Goal: Task Accomplishment & Management: Use online tool/utility

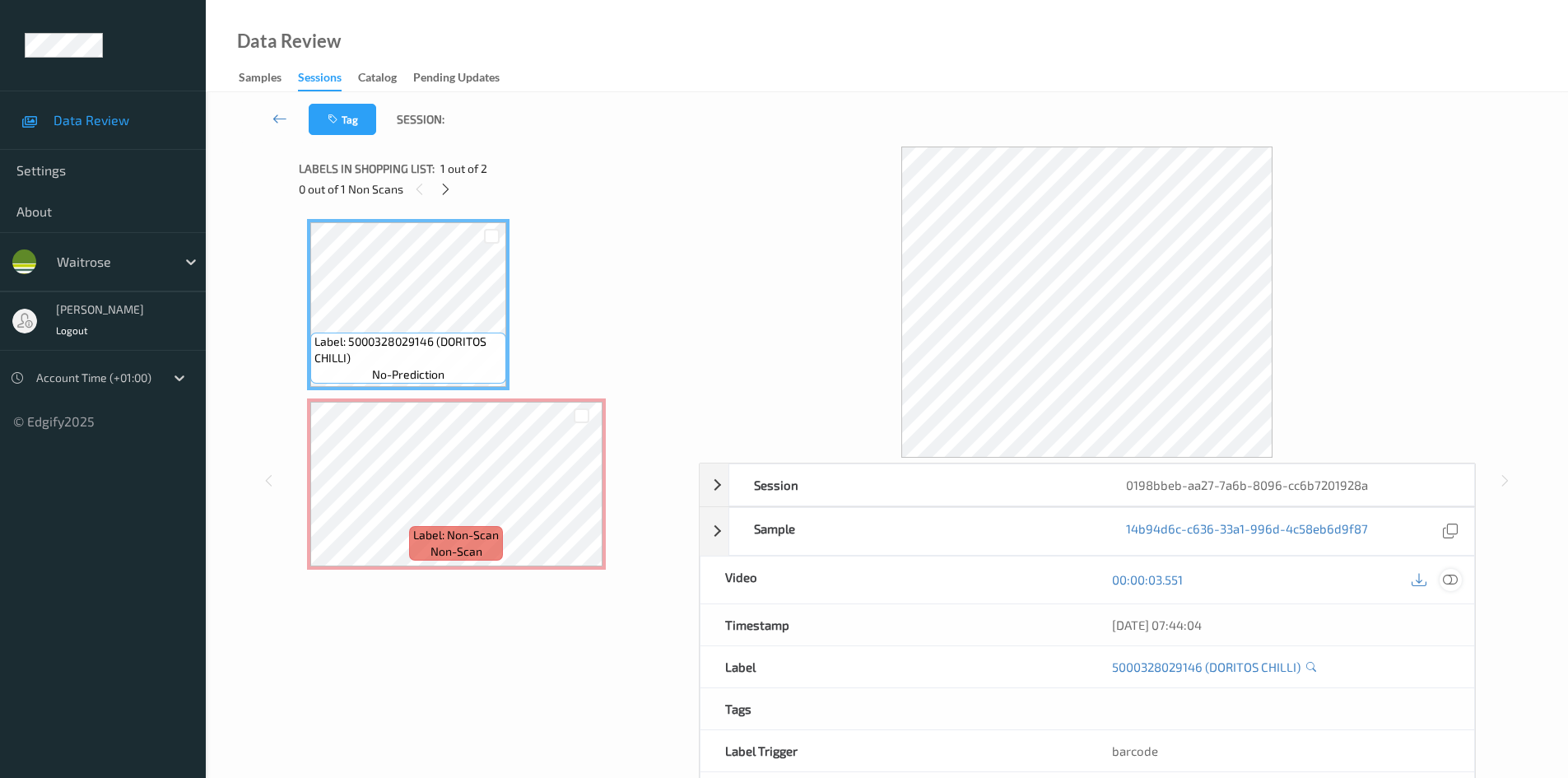
click at [1447, 580] on icon at bounding box center [1450, 580] width 15 height 15
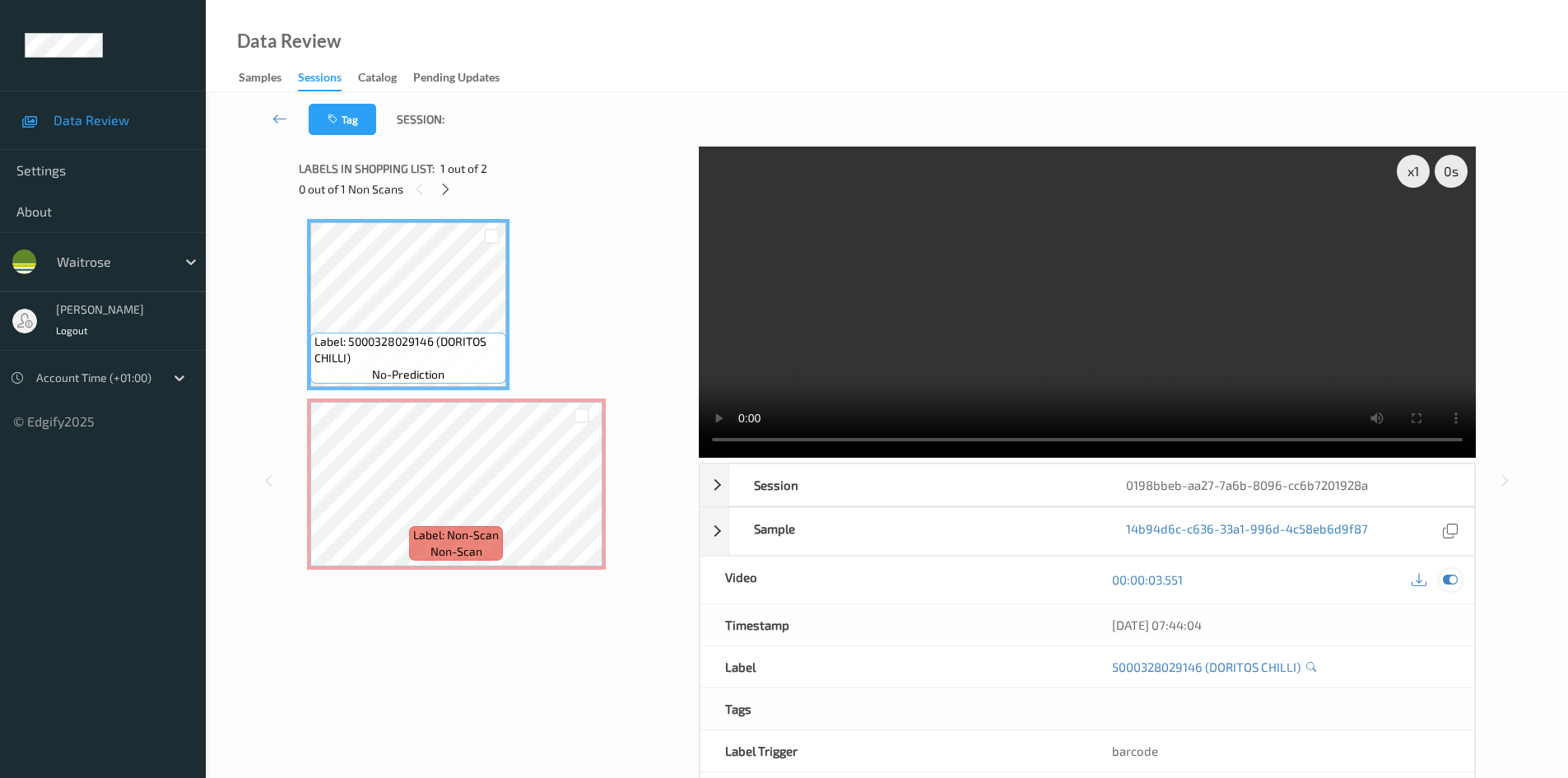
click at [1449, 584] on icon at bounding box center [1450, 580] width 15 height 15
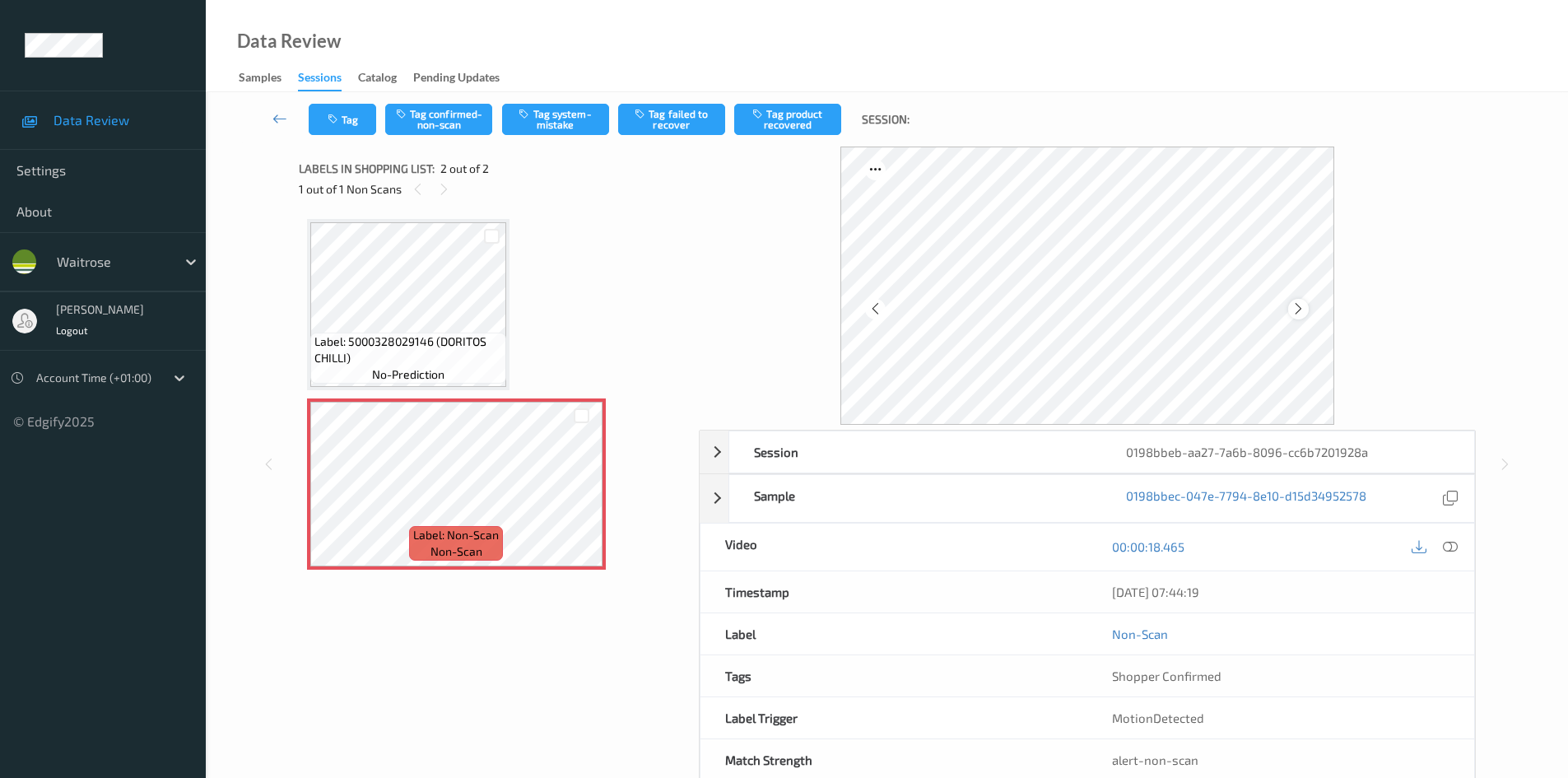
click at [1300, 315] on icon at bounding box center [1298, 309] width 14 height 15
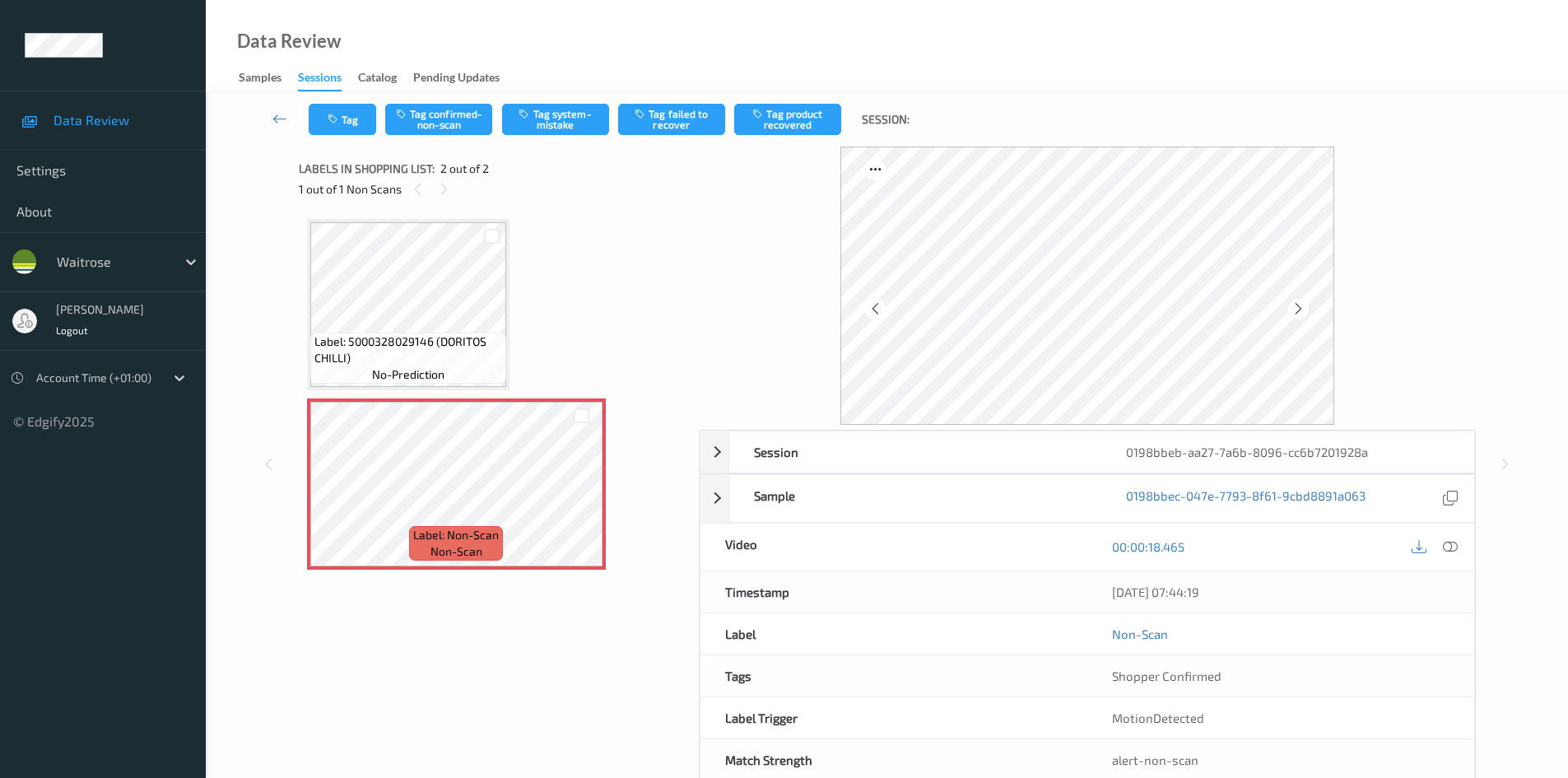
click at [1300, 315] on icon at bounding box center [1298, 309] width 14 height 15
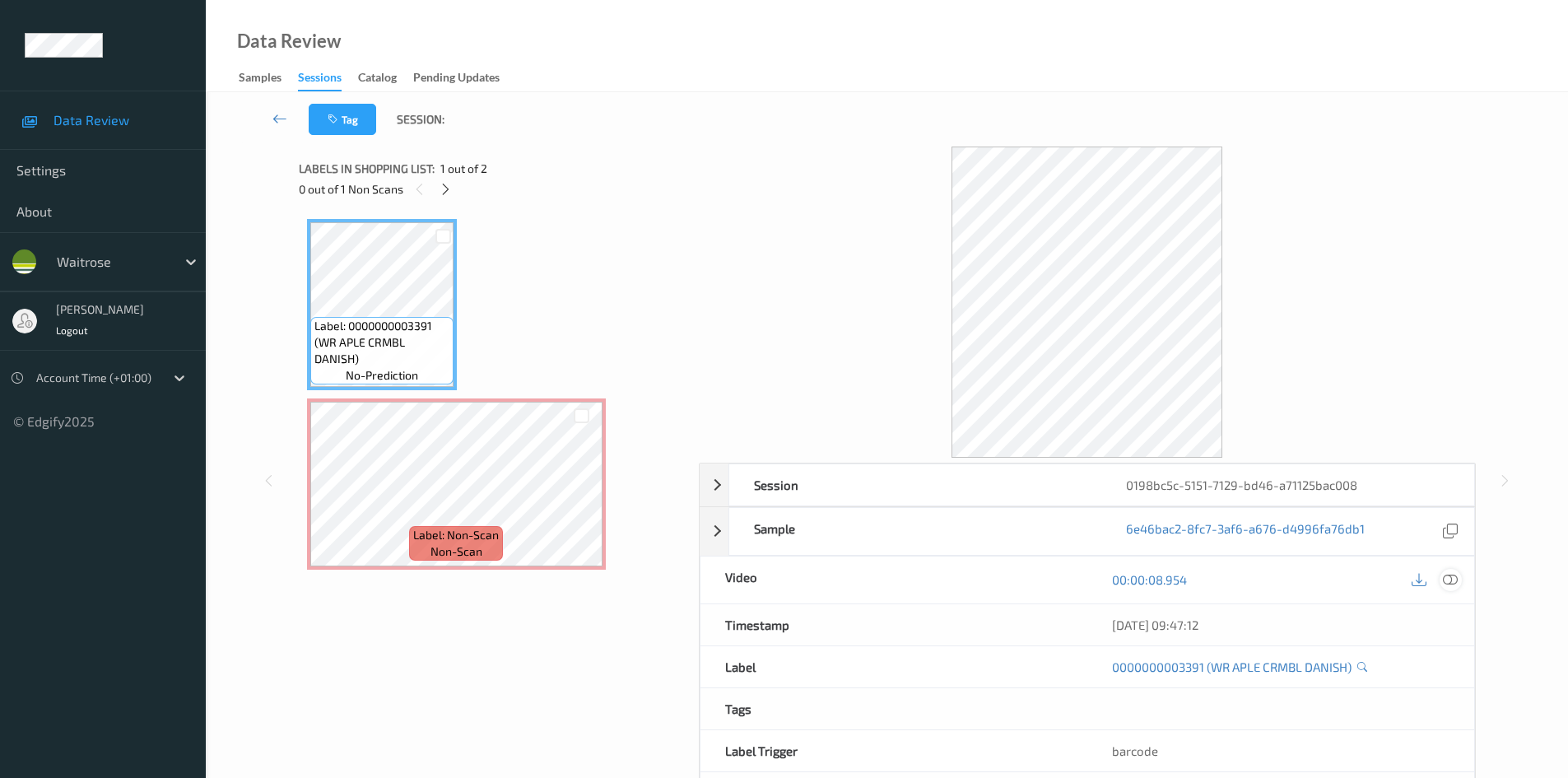
click at [1452, 579] on icon at bounding box center [1450, 580] width 15 height 15
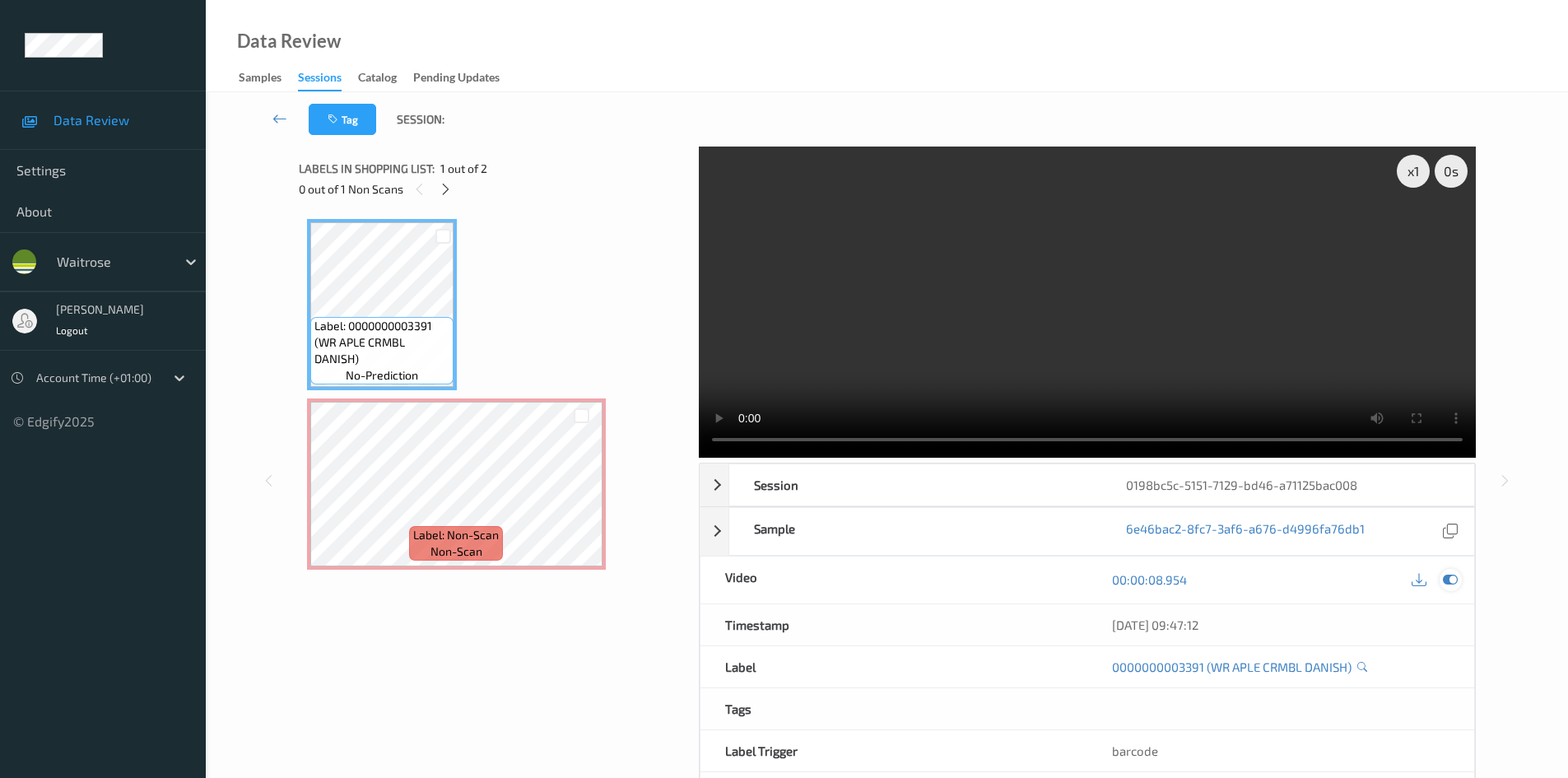
click at [1451, 583] on icon at bounding box center [1450, 580] width 15 height 15
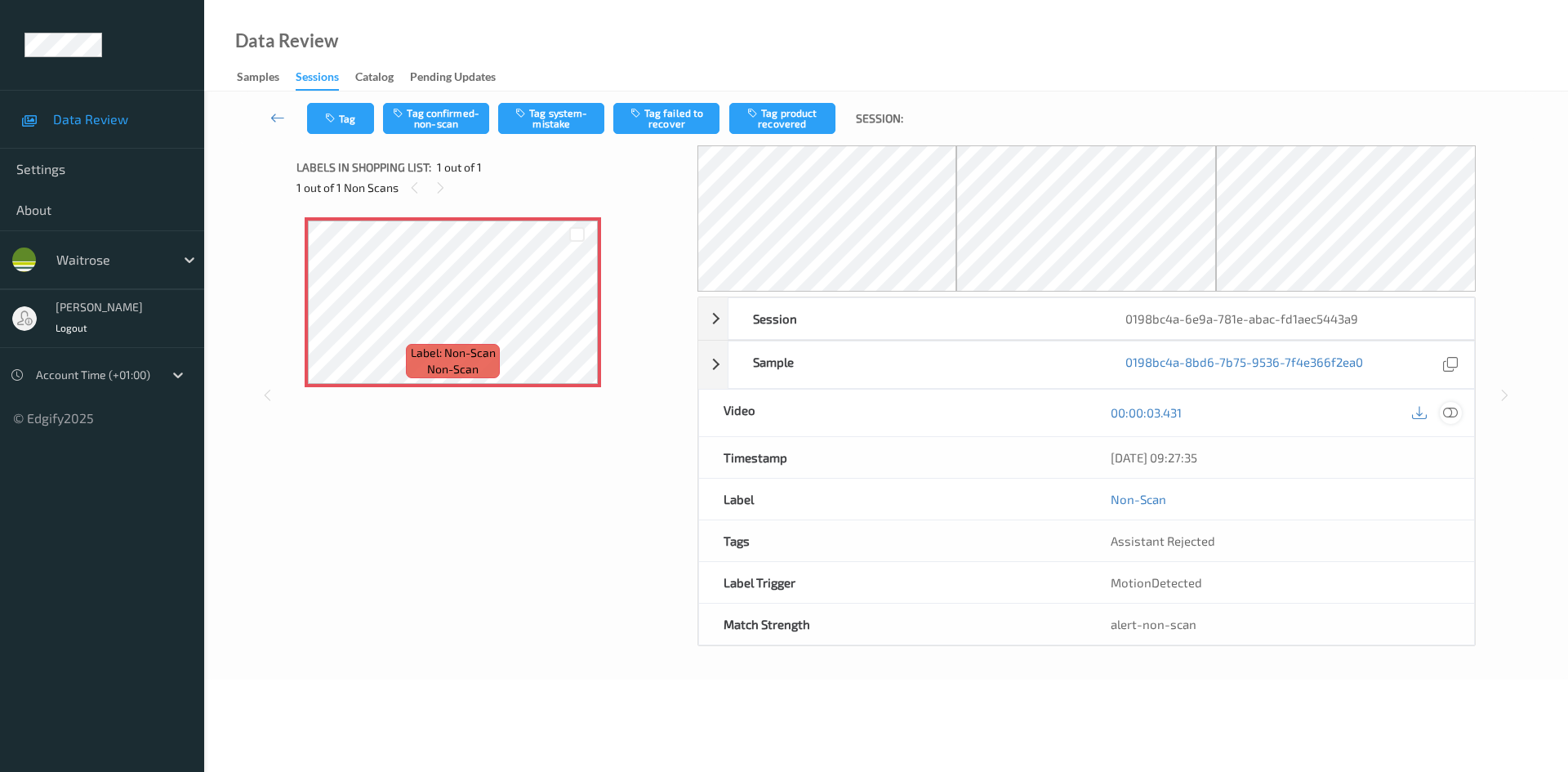
click at [1455, 414] on icon at bounding box center [1450, 412] width 15 height 15
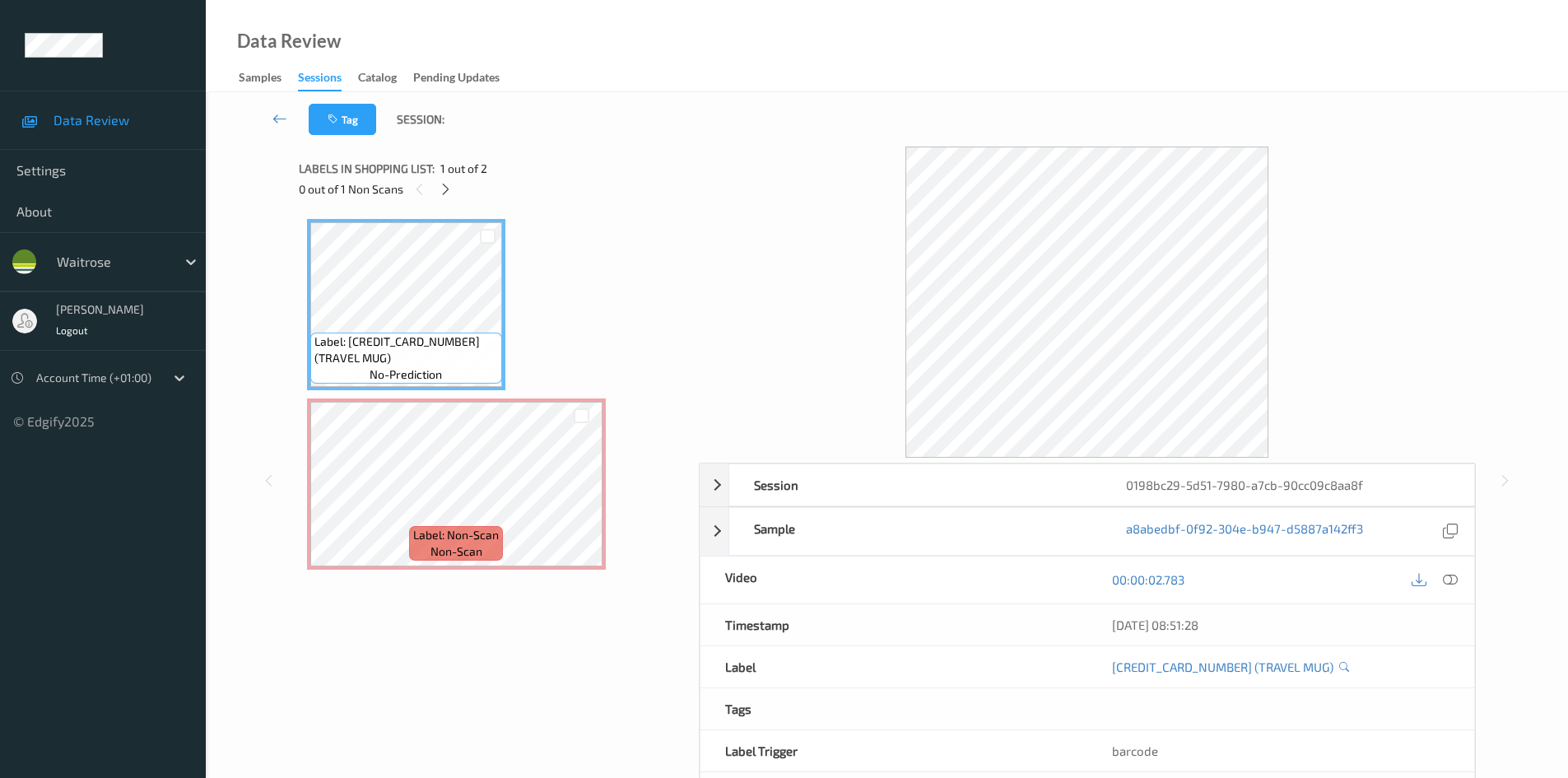
click at [1450, 587] on div at bounding box center [1451, 580] width 23 height 23
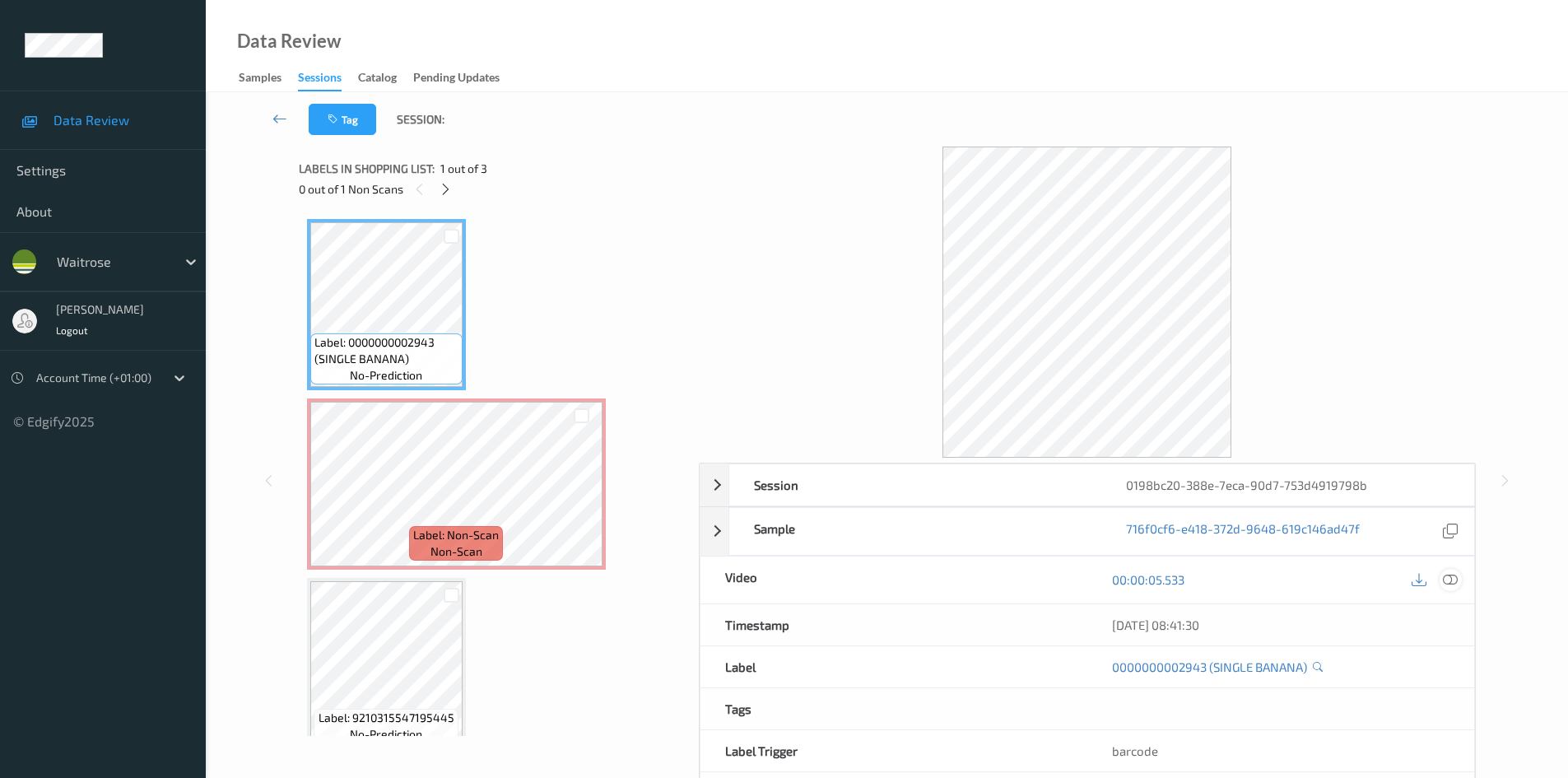
click at [1450, 580] on icon at bounding box center [1450, 580] width 15 height 15
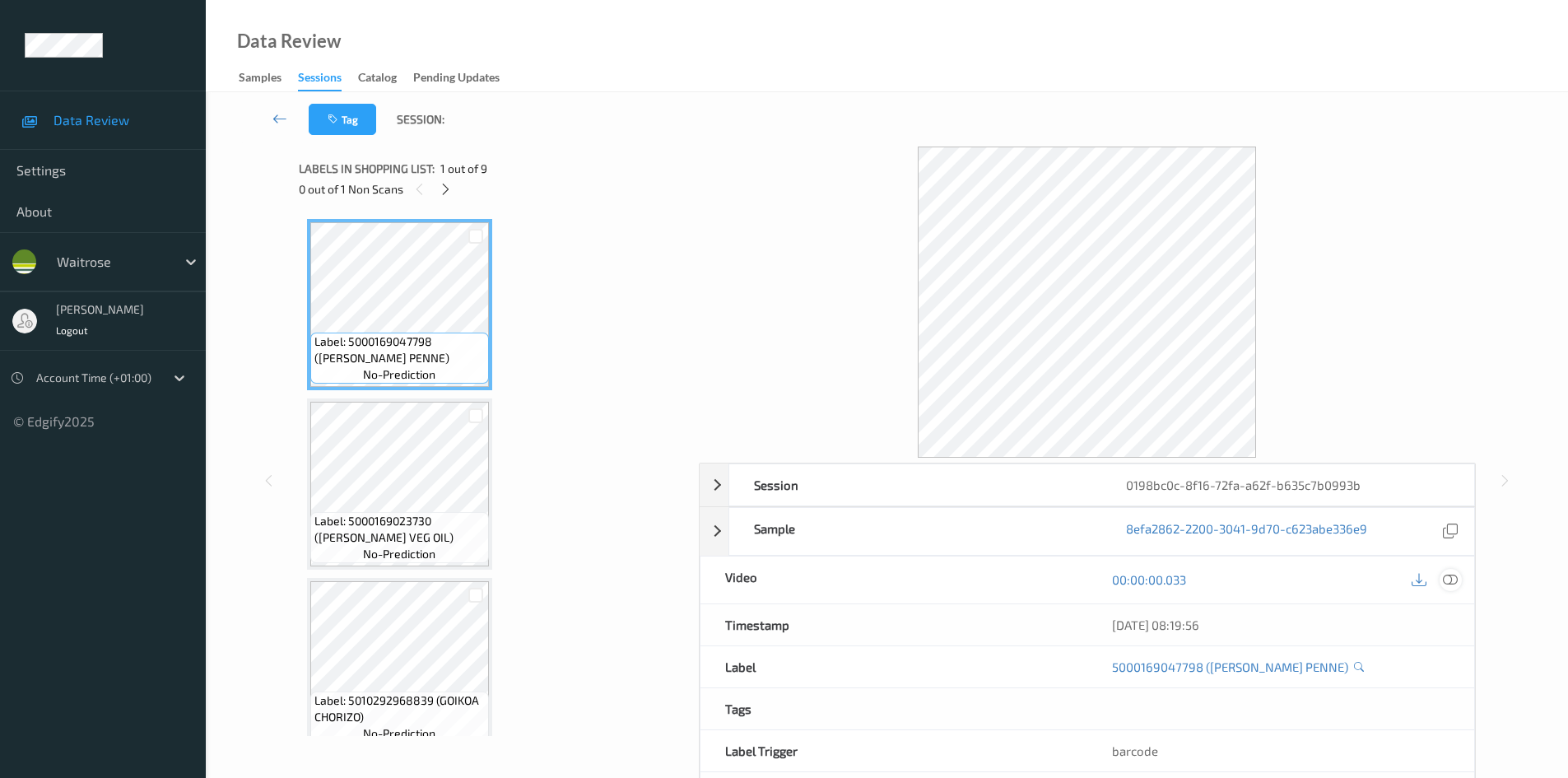
click at [1455, 584] on icon at bounding box center [1450, 580] width 15 height 15
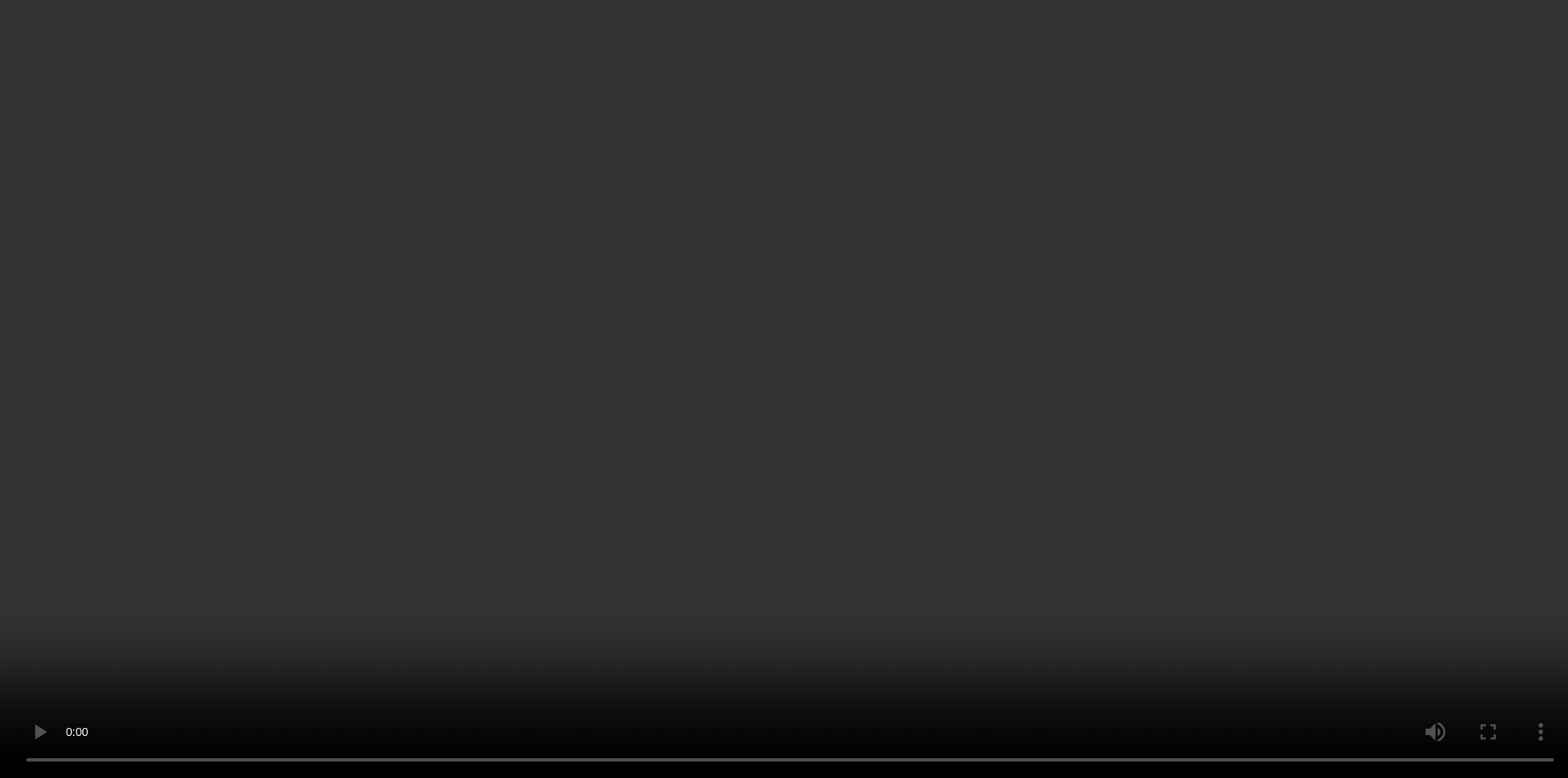
scroll to position [933, 0]
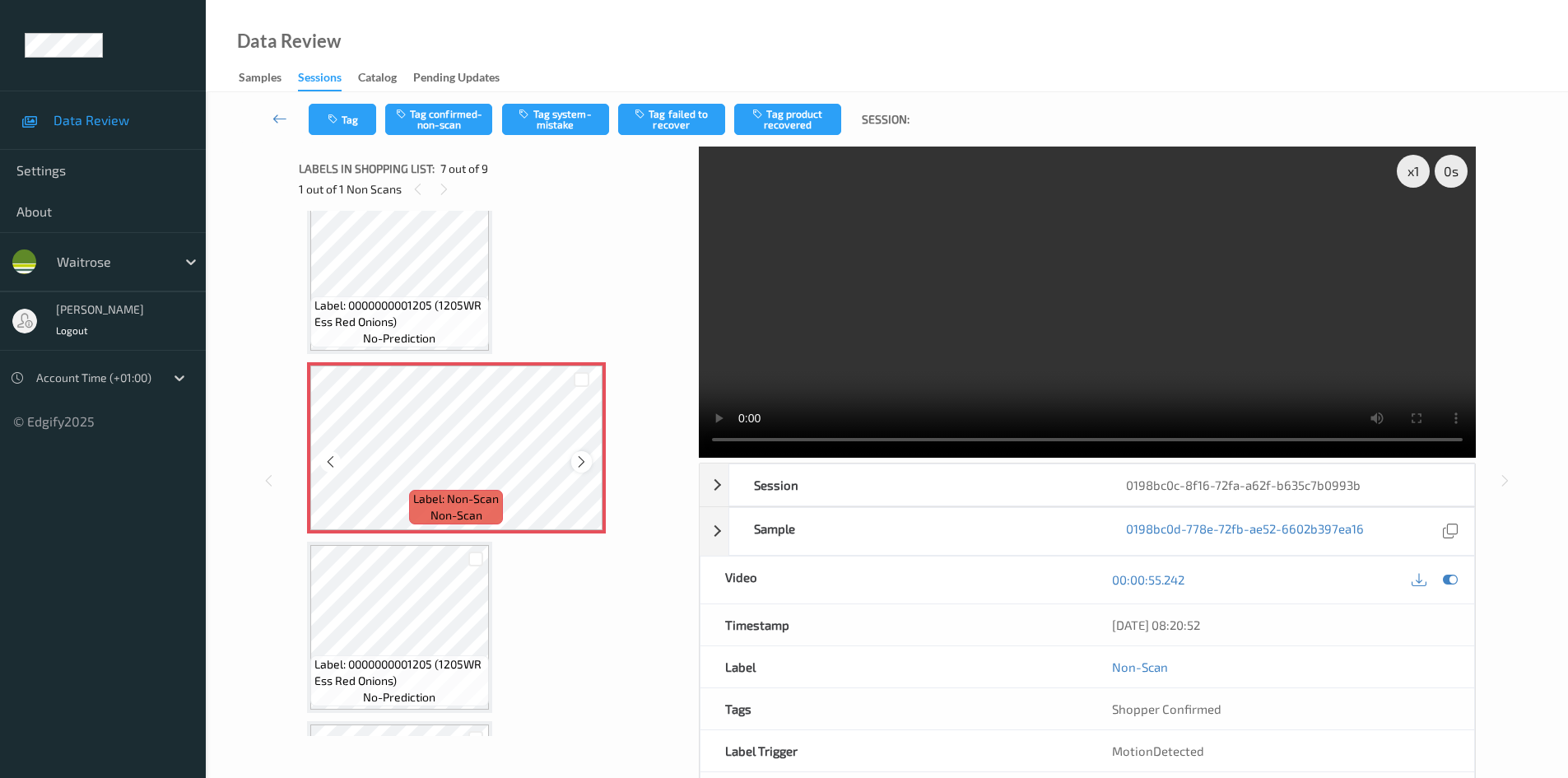
click at [578, 456] on icon at bounding box center [581, 461] width 14 height 15
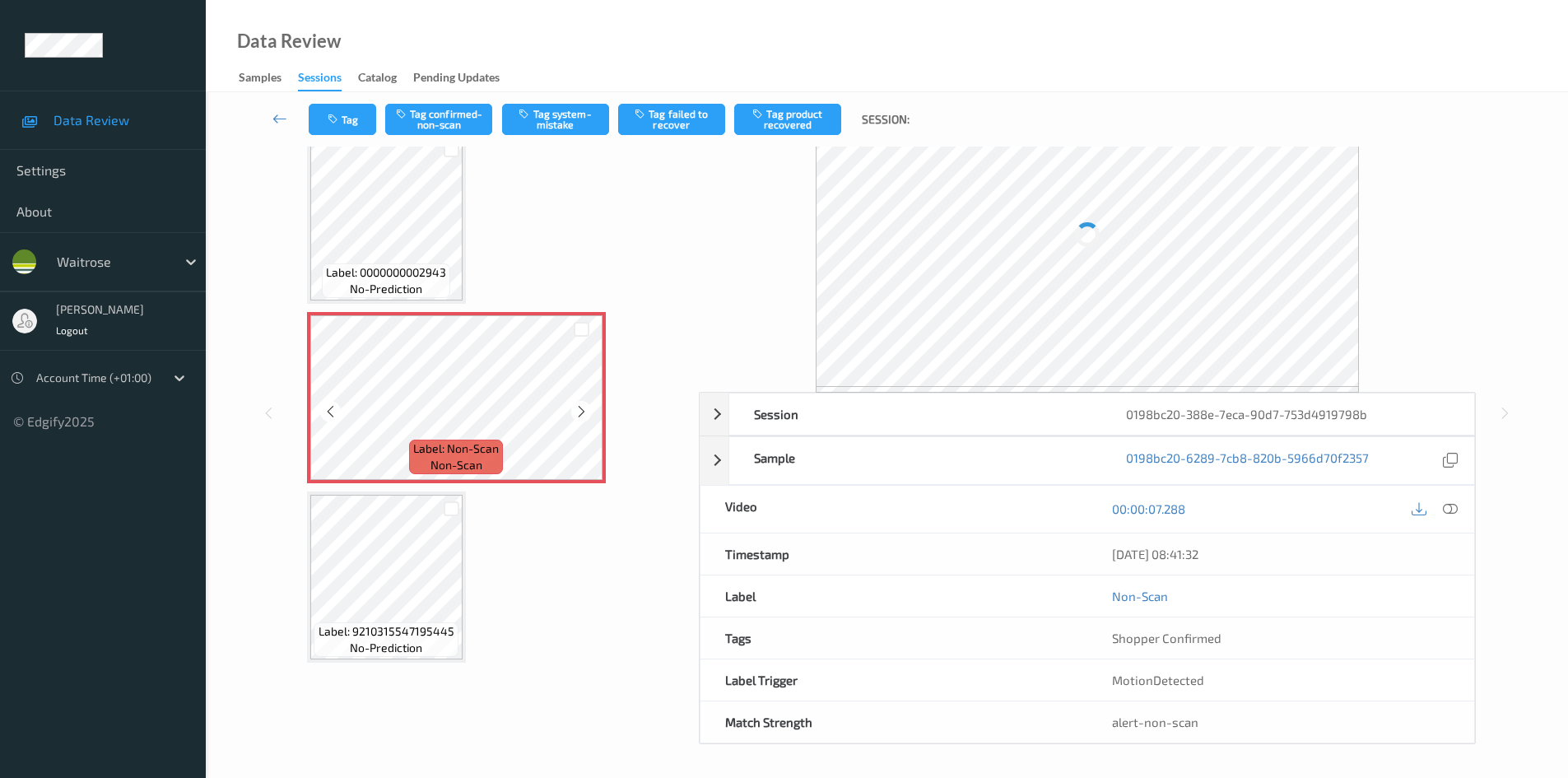
scroll to position [38, 0]
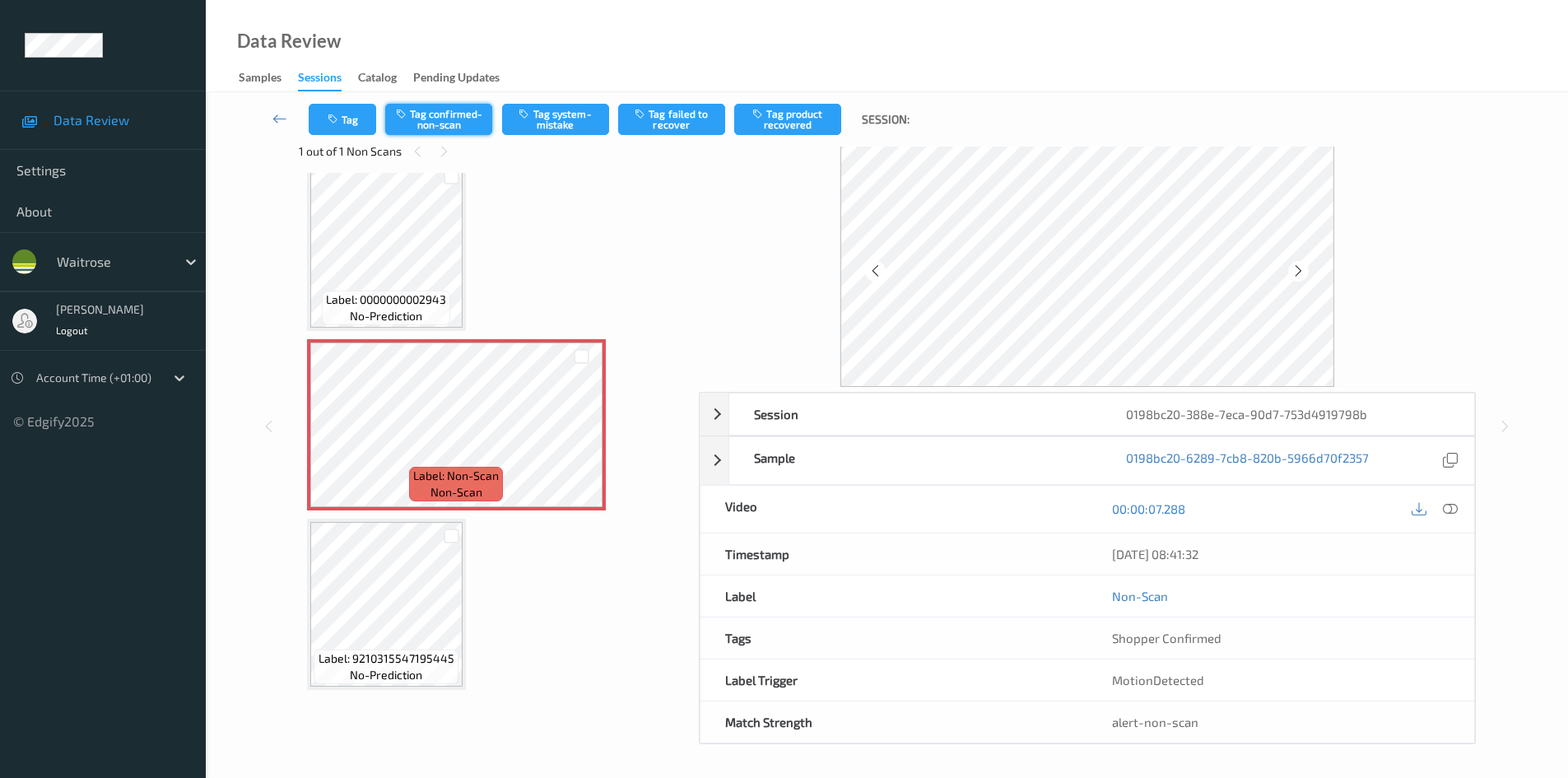
click at [472, 116] on button "Tag confirmed-non-scan" at bounding box center [439, 118] width 107 height 31
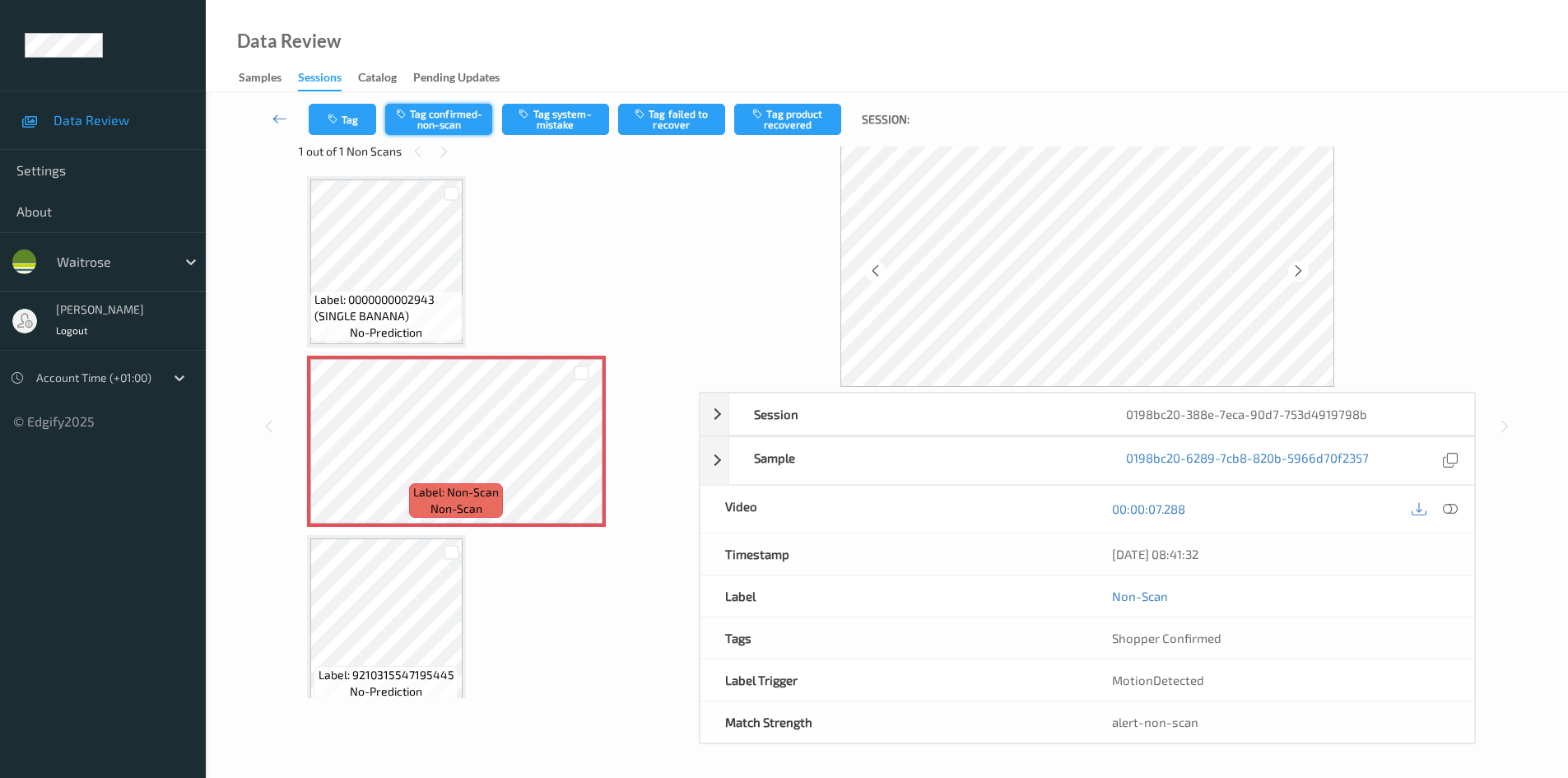
click at [472, 116] on button "Tag confirmed-non-scan" at bounding box center [439, 118] width 107 height 31
click at [795, 117] on button "Tag product recovered" at bounding box center [788, 118] width 107 height 31
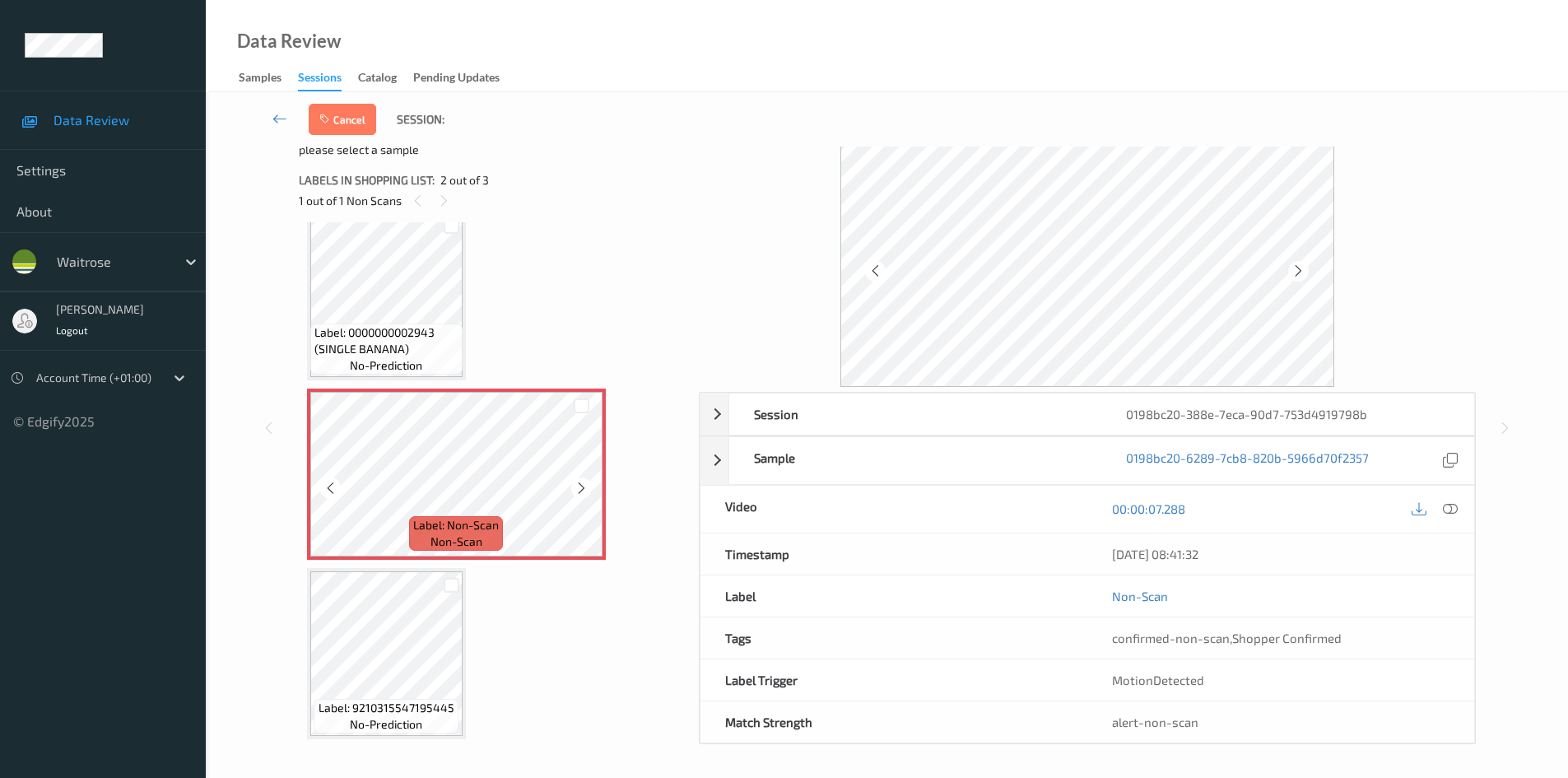
scroll to position [41, 0]
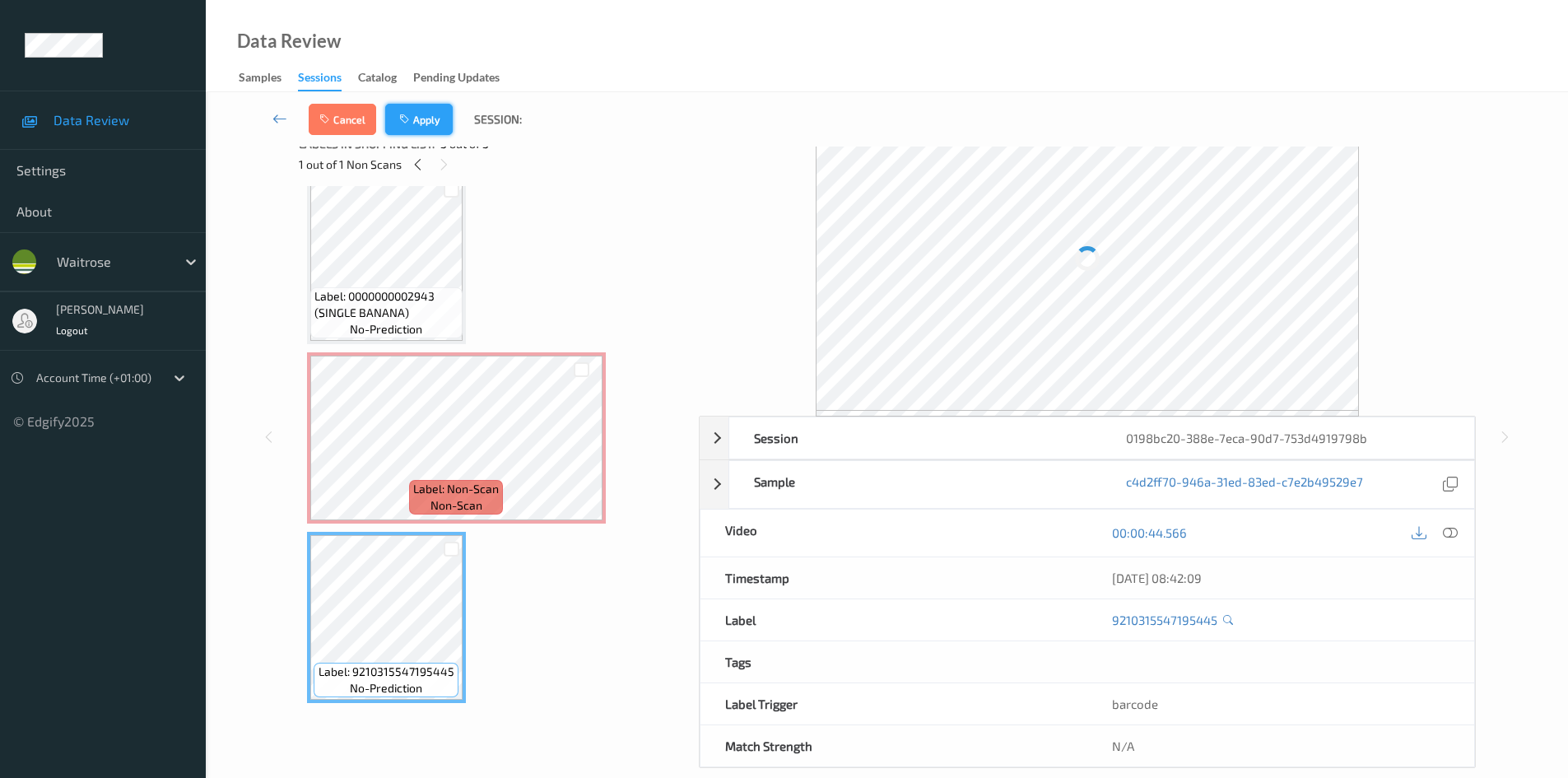
click at [427, 128] on button "Apply" at bounding box center [419, 118] width 68 height 31
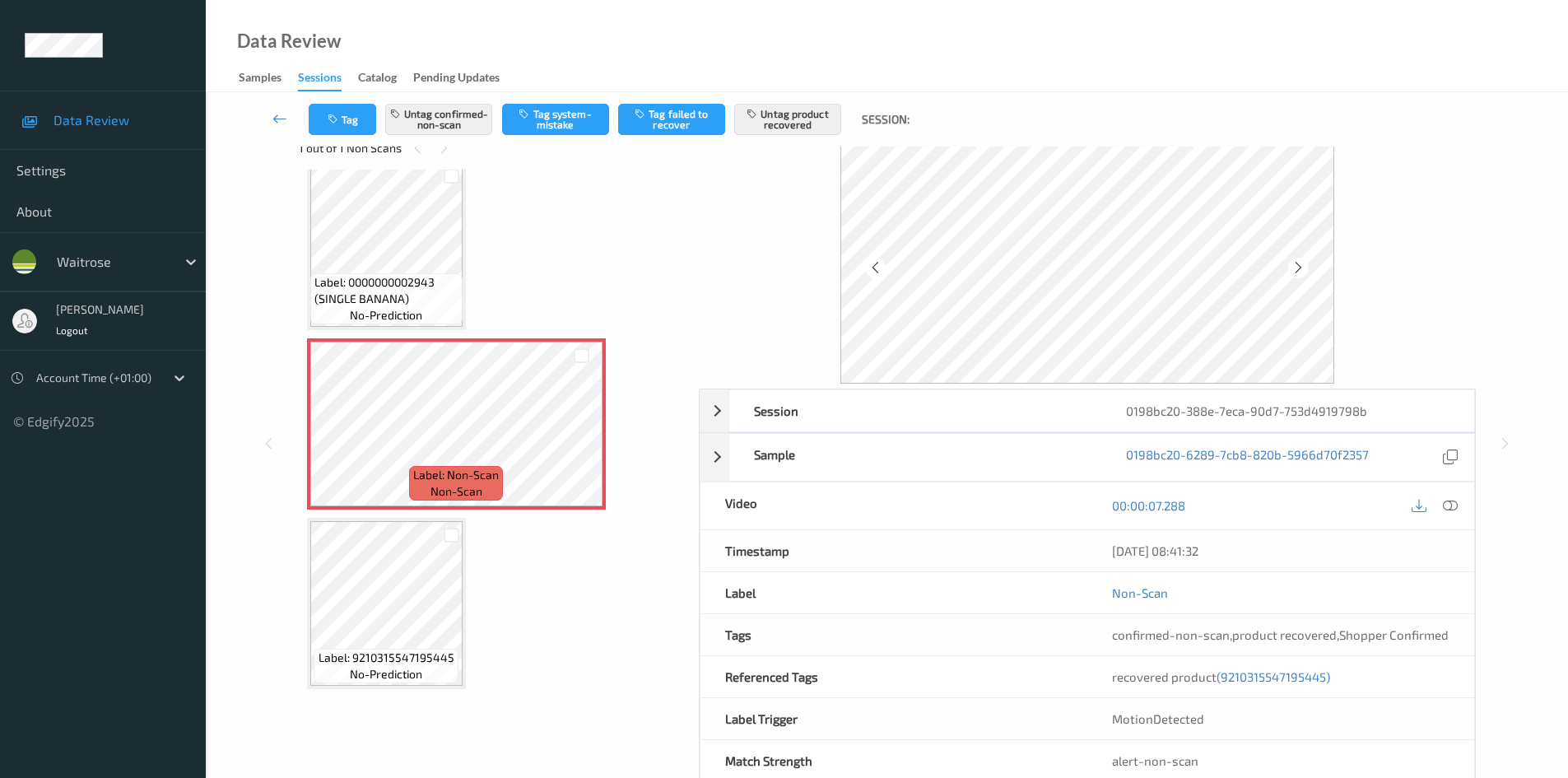
scroll to position [22, 0]
click at [376, 646] on span "Label: 9210315547195445" at bounding box center [386, 655] width 135 height 17
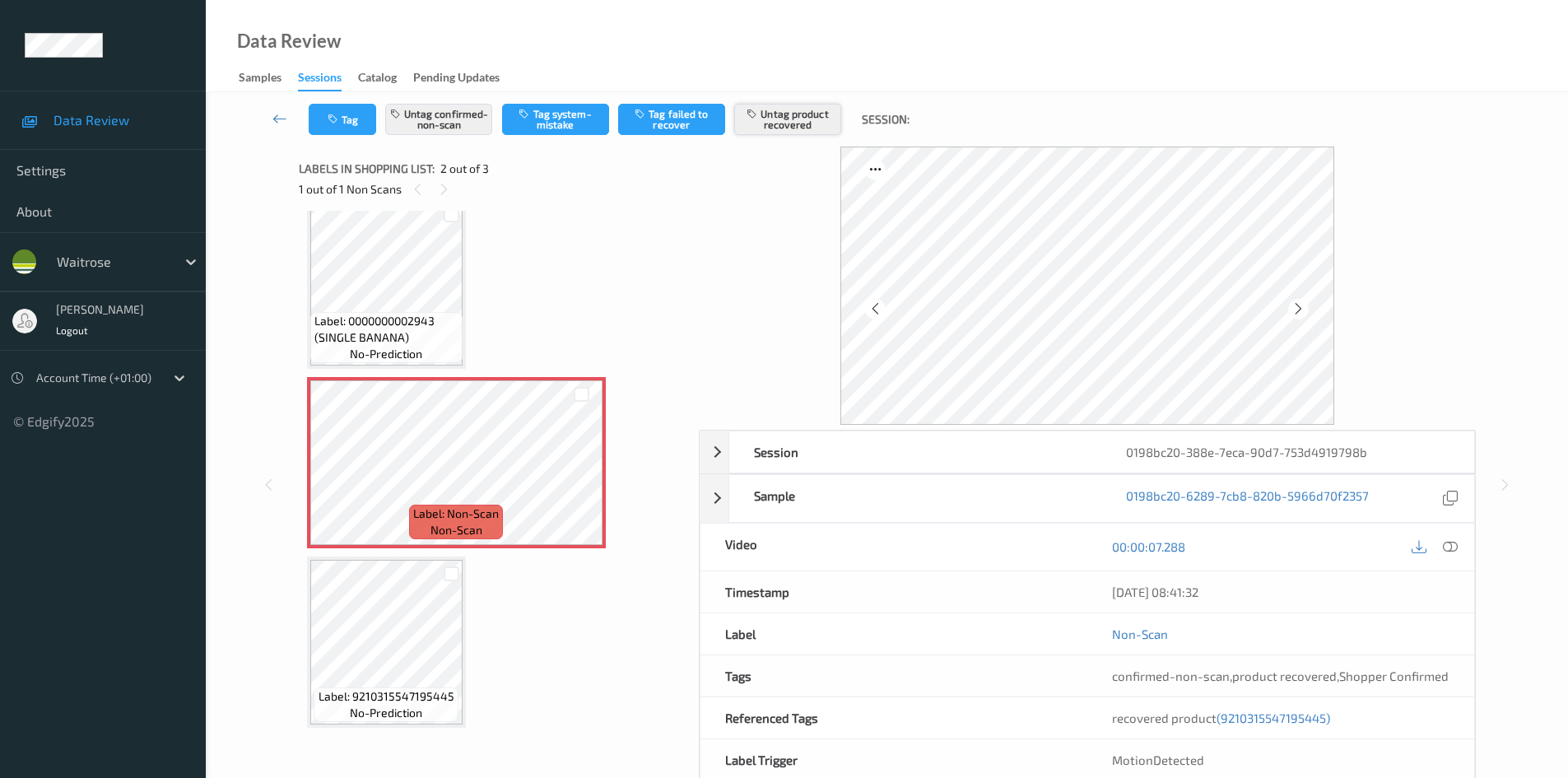
click at [807, 106] on button "Untag product recovered" at bounding box center [788, 118] width 107 height 31
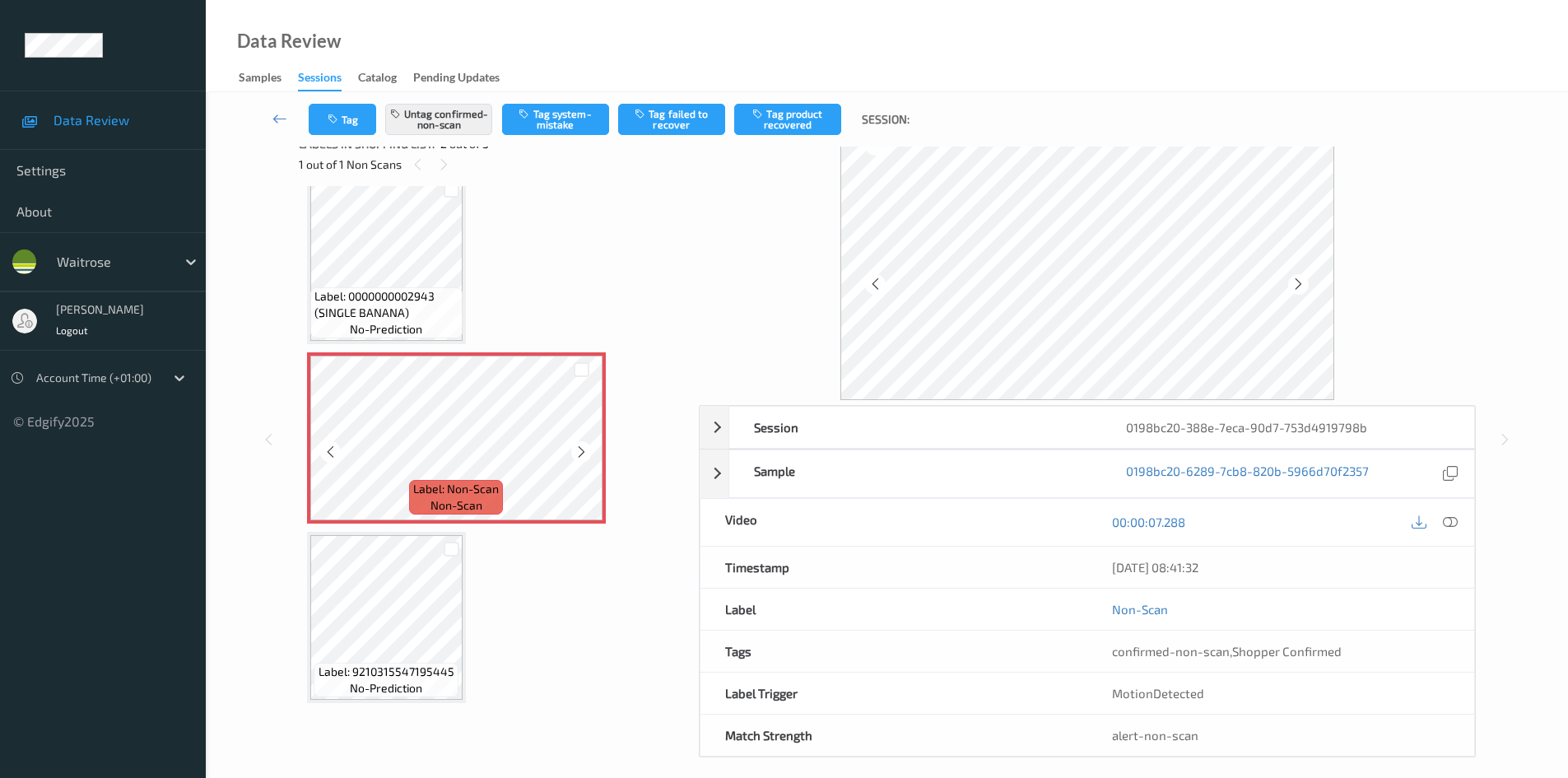
scroll to position [38, 0]
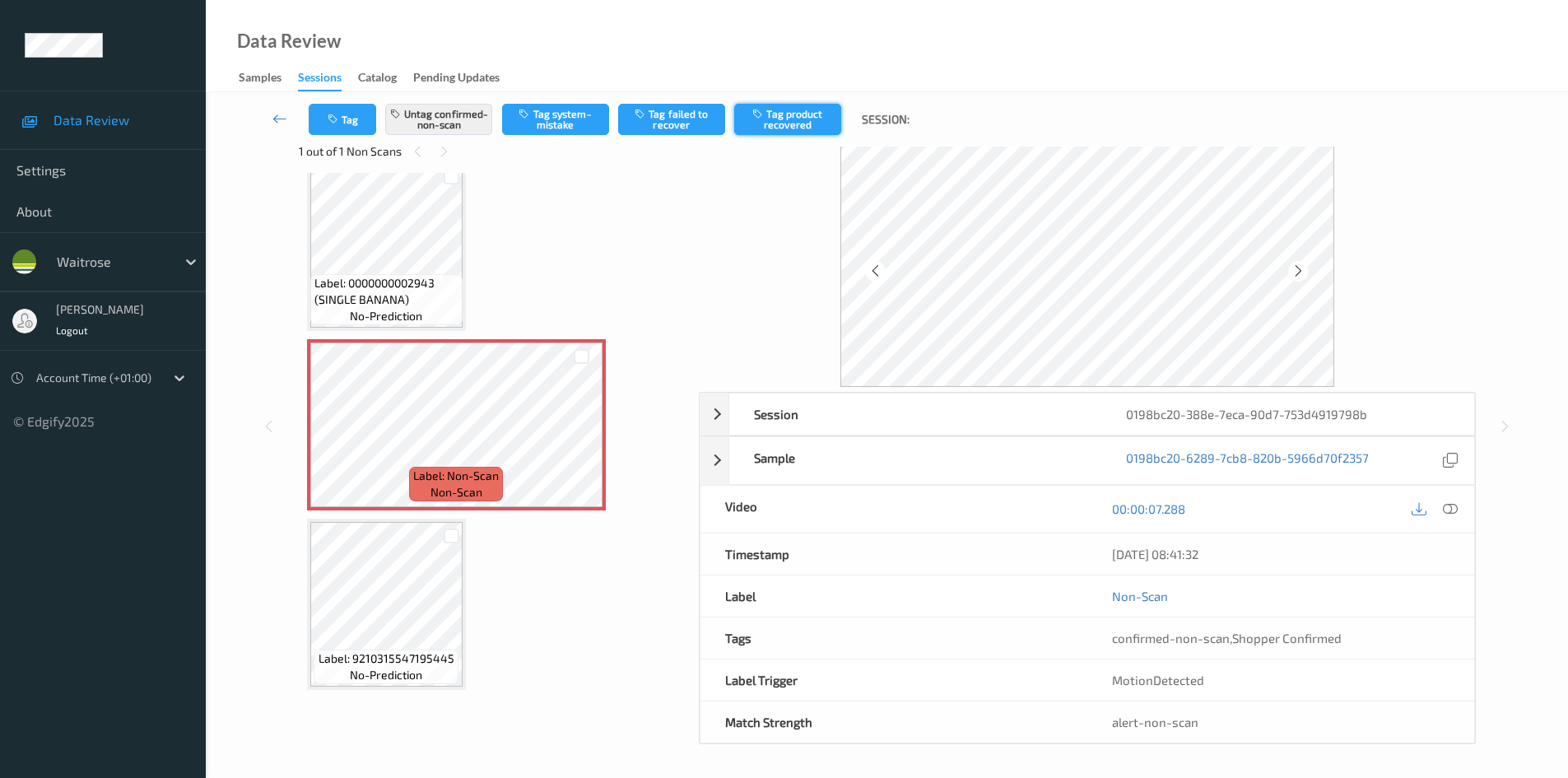
click at [830, 111] on button "Tag product recovered" at bounding box center [788, 118] width 107 height 31
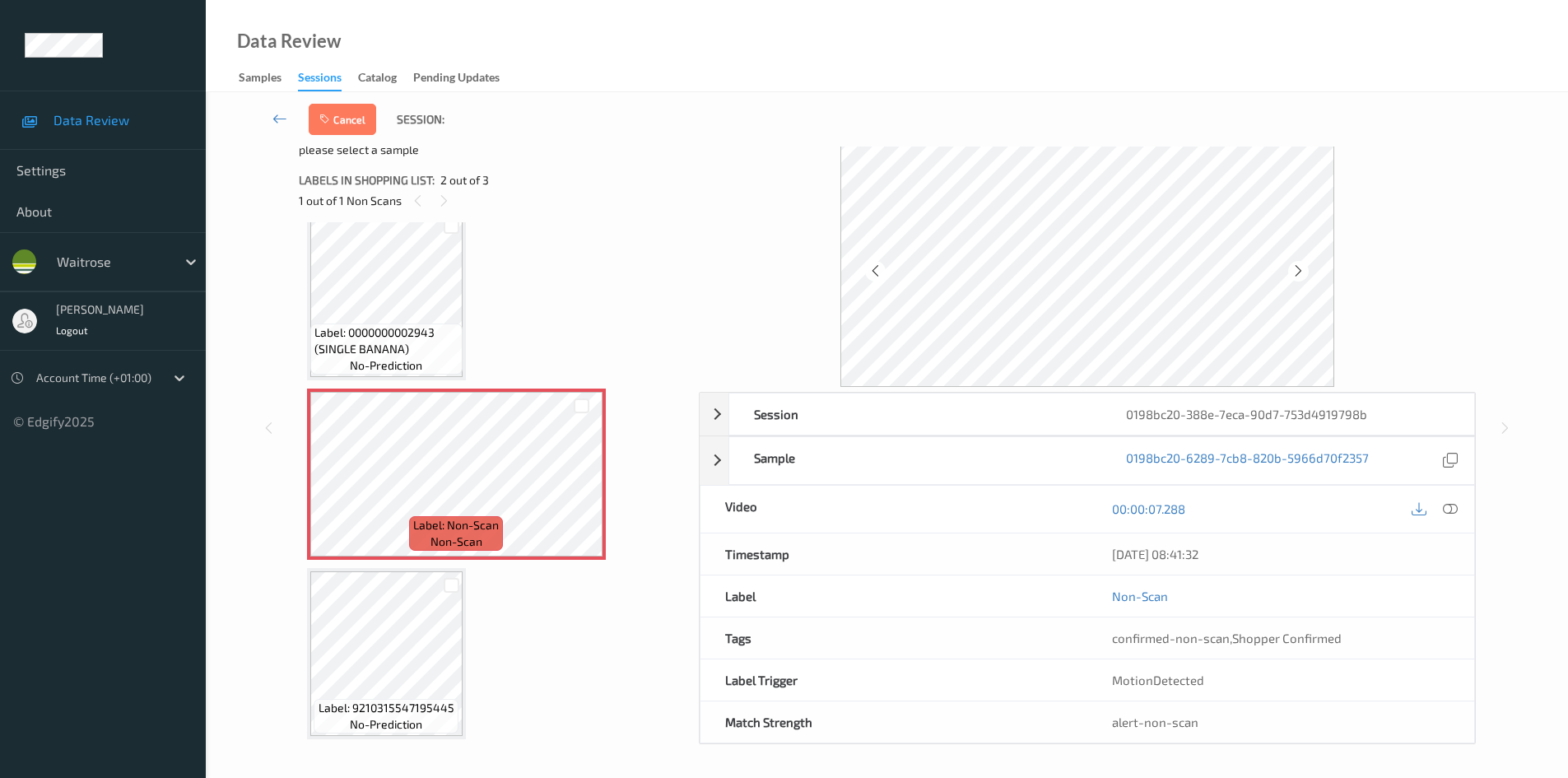
scroll to position [41, 0]
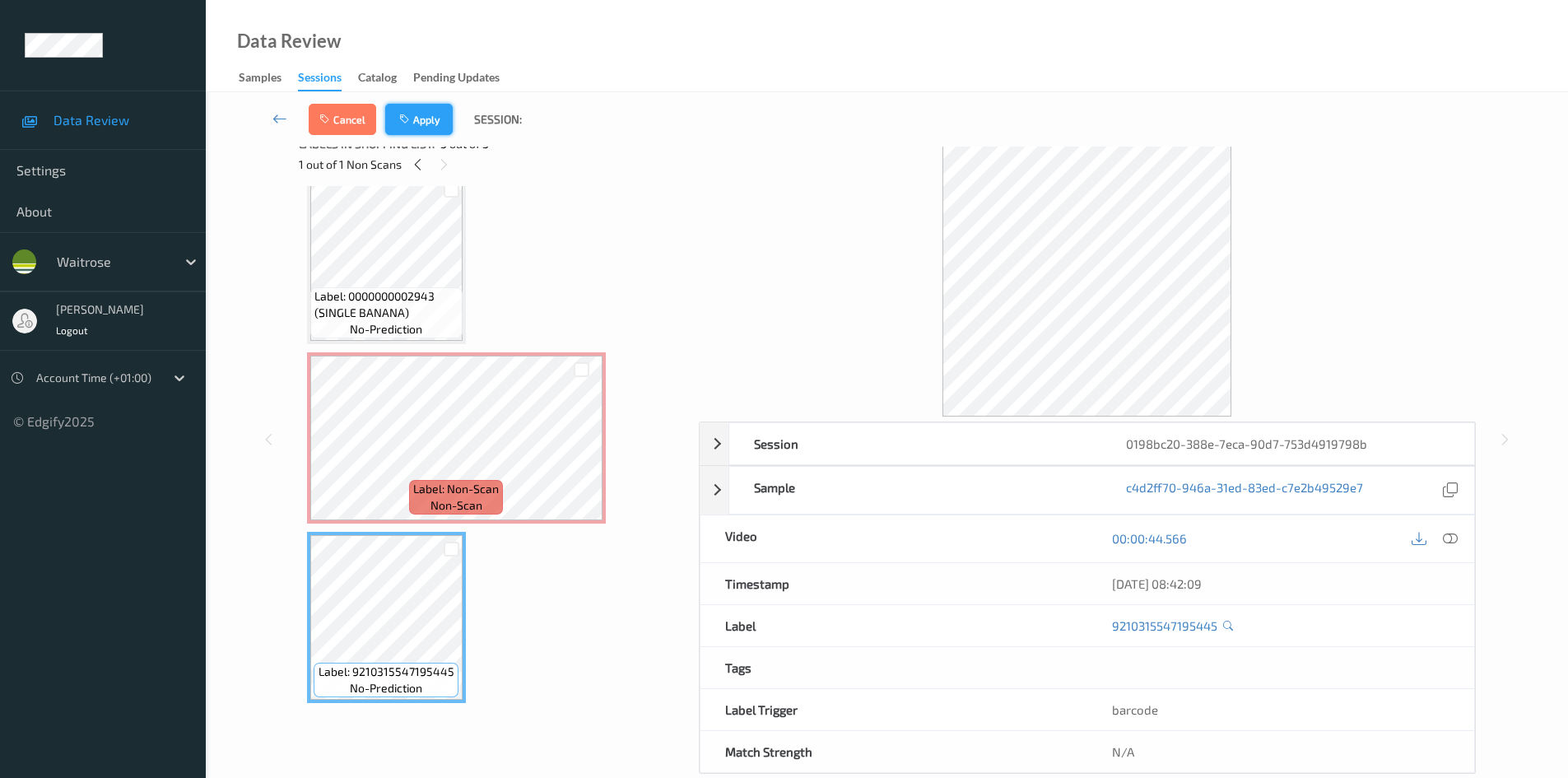
click at [433, 121] on button "Apply" at bounding box center [419, 118] width 68 height 31
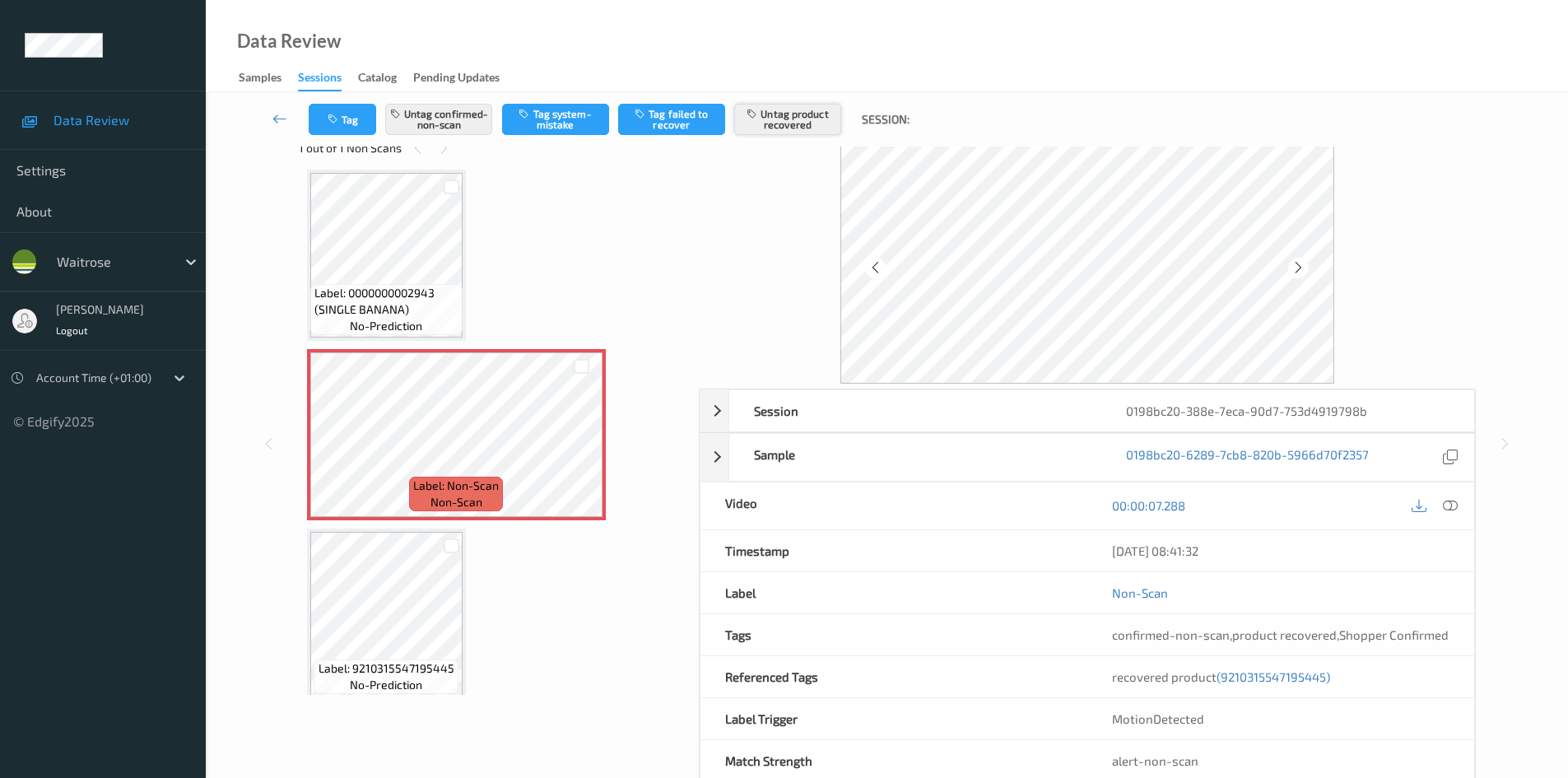
click at [765, 115] on button "Untag product recovered" at bounding box center [788, 118] width 107 height 31
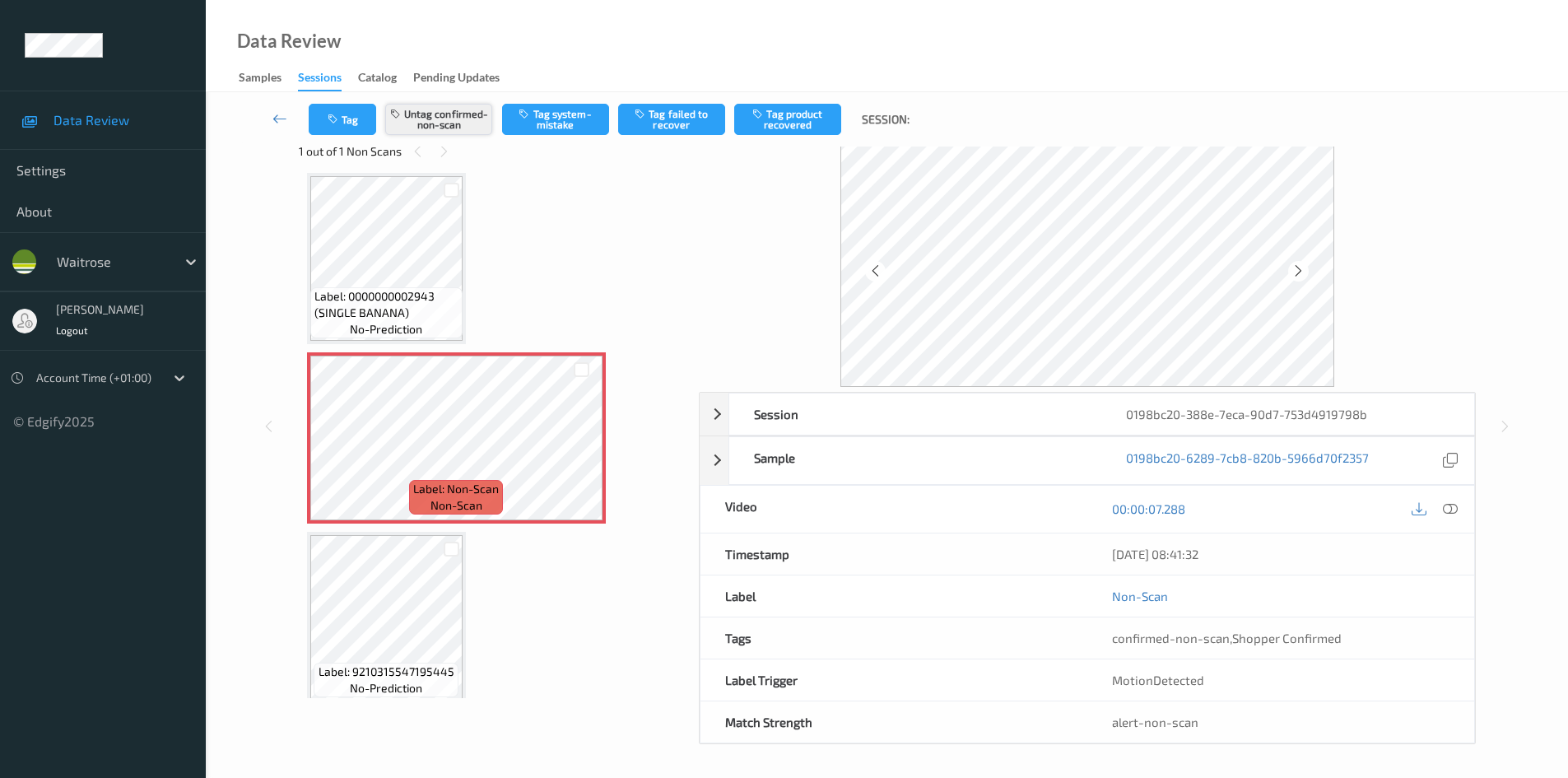
scroll to position [38, 0]
click at [467, 108] on button "Untag confirmed-non-scan" at bounding box center [439, 118] width 107 height 31
